Goal: Information Seeking & Learning: Learn about a topic

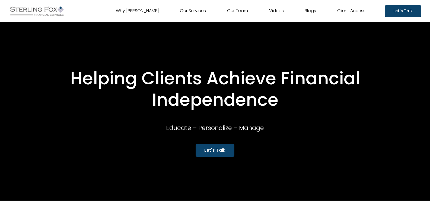
click at [282, 9] on link "Videos" at bounding box center [276, 11] width 15 height 9
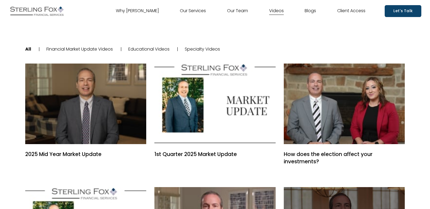
click at [204, 55] on ul "All | Financial Market Update Videos | Educational Videos | Specialty Videos |" at bounding box center [214, 49] width 379 height 37
click at [206, 50] on link "Specialty Videos" at bounding box center [202, 49] width 35 height 6
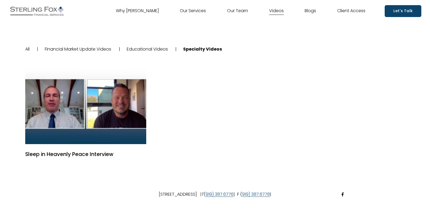
click at [28, 50] on link "All" at bounding box center [27, 49] width 4 height 6
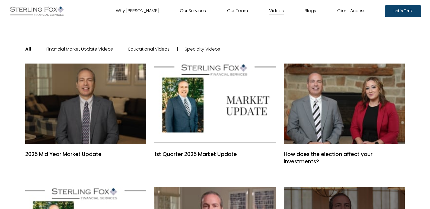
click at [309, 11] on link "Blogs" at bounding box center [309, 11] width 11 height 9
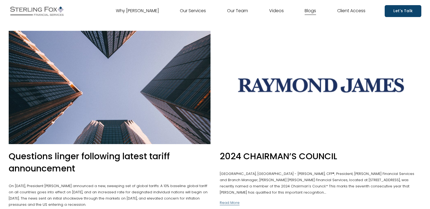
click at [356, 10] on link "Client Access" at bounding box center [351, 11] width 28 height 9
click at [138, 12] on link "Why [PERSON_NAME]" at bounding box center [137, 11] width 43 height 9
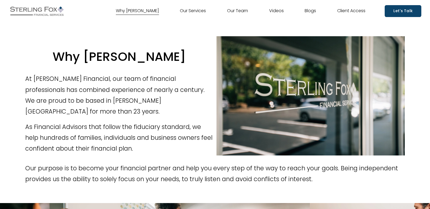
click at [193, 9] on link "Our Services" at bounding box center [193, 11] width 26 height 9
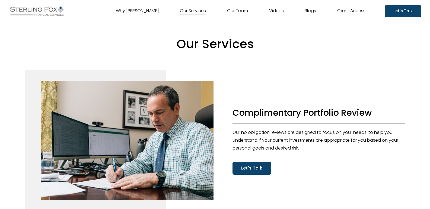
click at [279, 11] on link "Videos" at bounding box center [276, 11] width 15 height 9
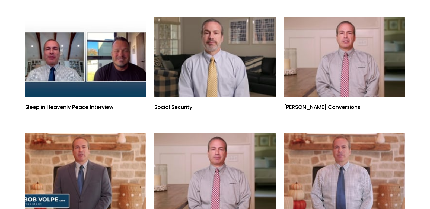
scroll to position [515, 0]
